Goal: Transaction & Acquisition: Purchase product/service

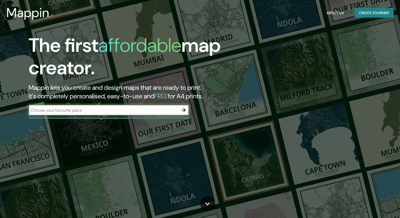
click at [77, 109] on input "text" at bounding box center [104, 110] width 150 height 6
click at [184, 109] on icon "button" at bounding box center [183, 110] width 4 height 4
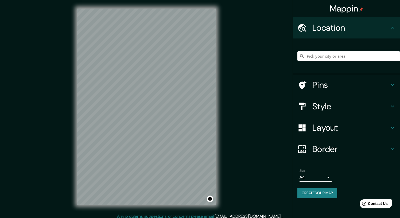
click at [339, 58] on input "Pick your city or area" at bounding box center [348, 56] width 103 height 10
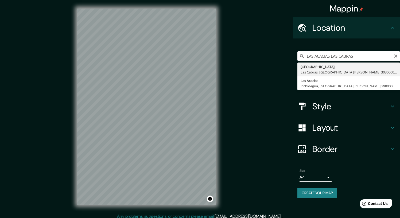
type input "[GEOGRAPHIC_DATA], [GEOGRAPHIC_DATA], [GEOGRAPHIC_DATA][PERSON_NAME] 3030000, […"
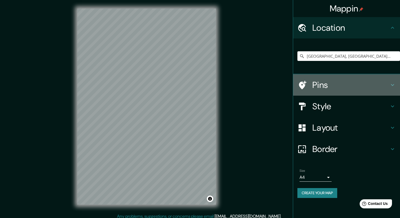
click at [345, 82] on h4 "Pins" at bounding box center [350, 85] width 77 height 11
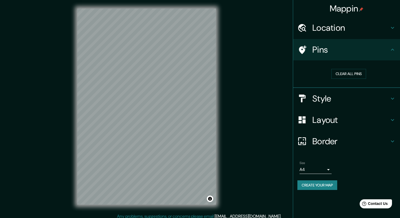
click at [360, 102] on h4 "Style" at bounding box center [350, 98] width 77 height 11
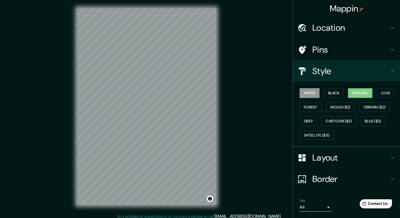
click at [365, 94] on button "Natural" at bounding box center [360, 93] width 25 height 10
click at [311, 92] on button "White" at bounding box center [309, 93] width 20 height 10
click at [362, 93] on button "Natural" at bounding box center [360, 93] width 25 height 10
click at [304, 106] on button "Forest" at bounding box center [310, 107] width 22 height 10
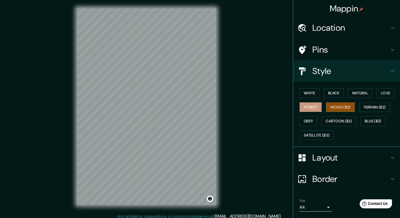
click at [344, 107] on button "Wood ($2)" at bounding box center [340, 107] width 29 height 10
drag, startPoint x: 337, startPoint y: 119, endPoint x: 326, endPoint y: 118, distance: 10.7
click at [337, 119] on button "Cartoon ($2)" at bounding box center [338, 121] width 35 height 10
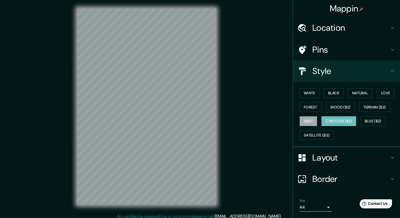
click at [302, 118] on button "Grey" at bounding box center [308, 121] width 18 height 10
click at [369, 121] on button "Blue ($2)" at bounding box center [372, 121] width 25 height 10
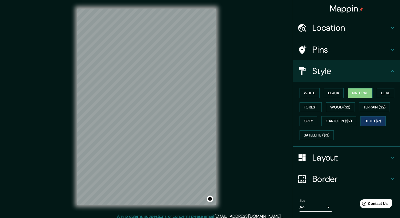
click at [356, 93] on button "Natural" at bounding box center [360, 93] width 25 height 10
click at [332, 90] on button "Black" at bounding box center [334, 93] width 20 height 10
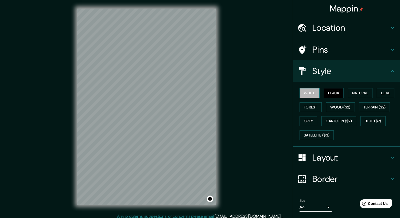
click at [309, 92] on button "White" at bounding box center [309, 93] width 20 height 10
click at [364, 92] on button "Natural" at bounding box center [360, 93] width 25 height 10
click at [309, 94] on button "White" at bounding box center [309, 93] width 20 height 10
